Goal: Find specific page/section: Find specific page/section

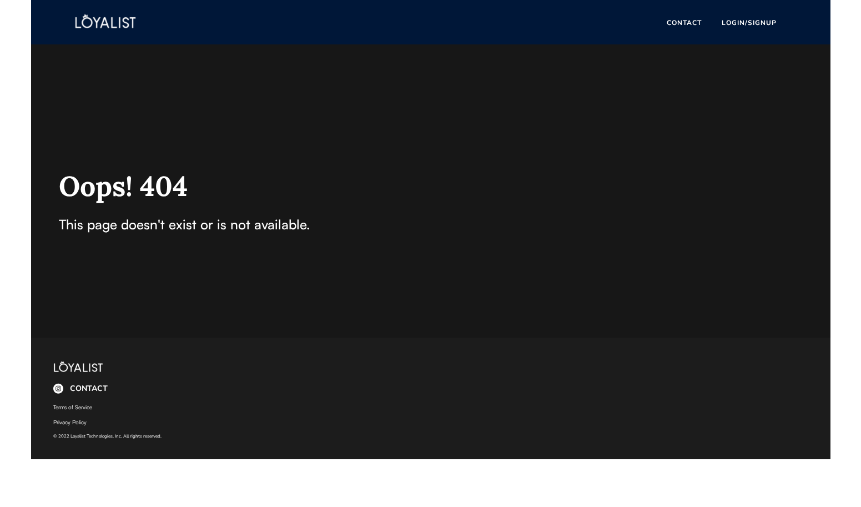
click at [97, 23] on img at bounding box center [106, 23] width 110 height 34
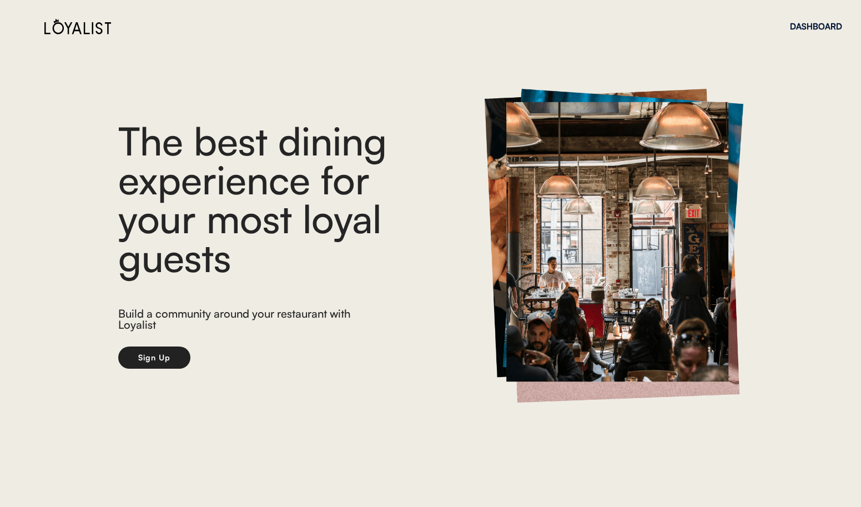
click at [235, 121] on div "The best dining experience for your most loyal guests" at bounding box center [284, 198] width 333 height 155
click at [817, 22] on div "DASHBOARD" at bounding box center [816, 26] width 52 height 8
click at [816, 27] on div "DASHBOARD" at bounding box center [816, 26] width 52 height 8
